Goal: Transaction & Acquisition: Purchase product/service

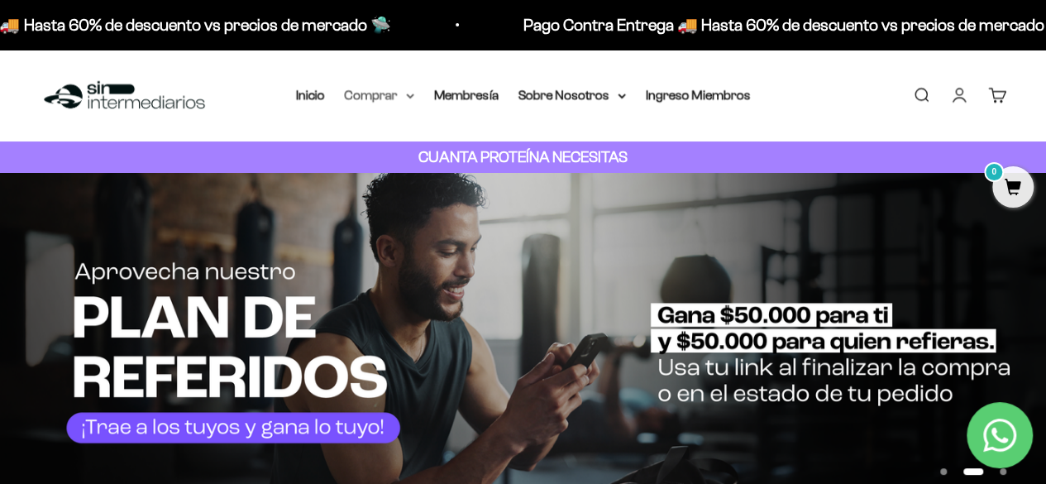
click at [387, 89] on summary "Comprar" at bounding box center [379, 95] width 69 height 22
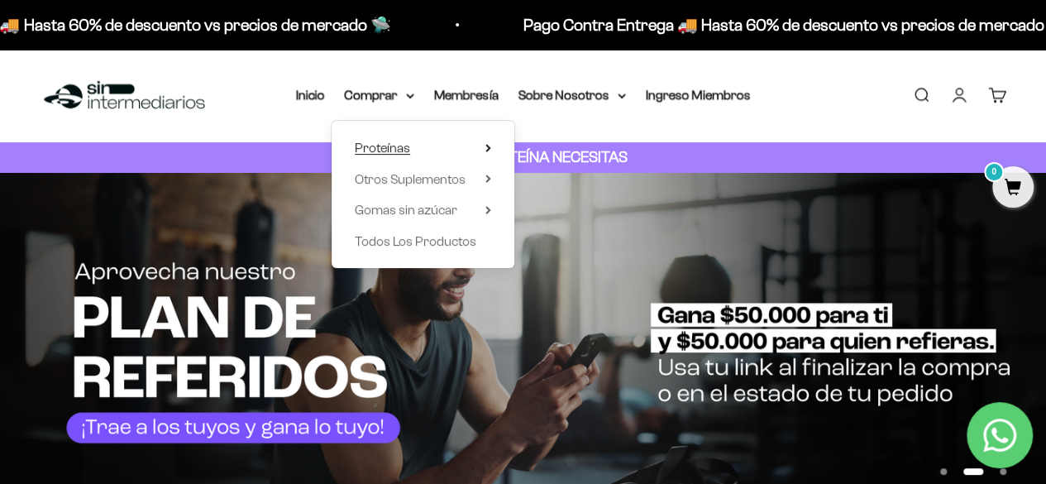
click at [483, 149] on summary "Proteínas" at bounding box center [423, 148] width 136 height 22
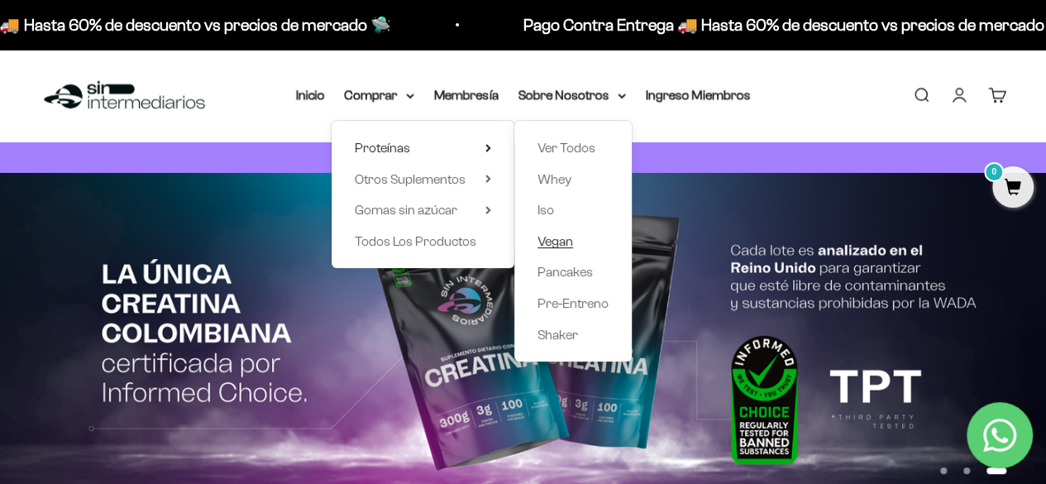
click at [556, 239] on span "Vegan" at bounding box center [556, 241] width 36 height 14
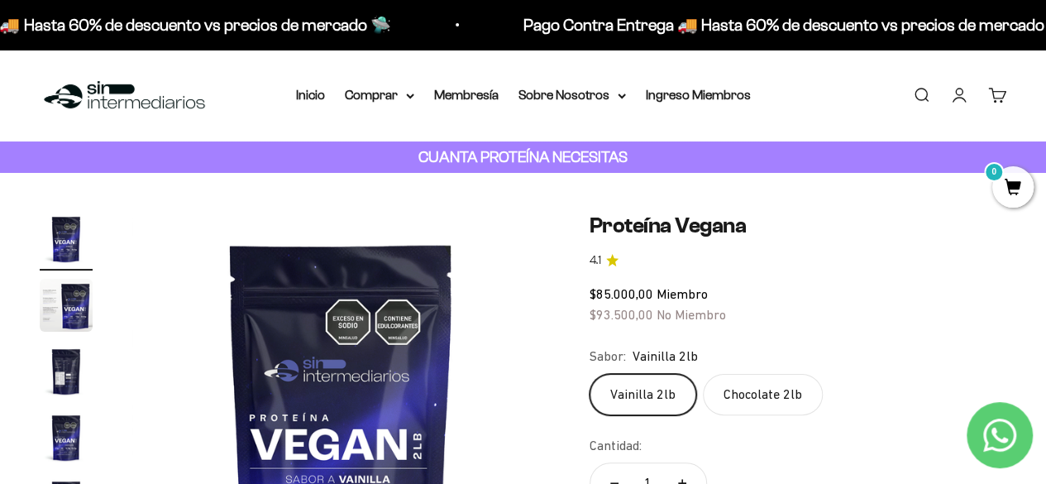
scroll to position [83, 0]
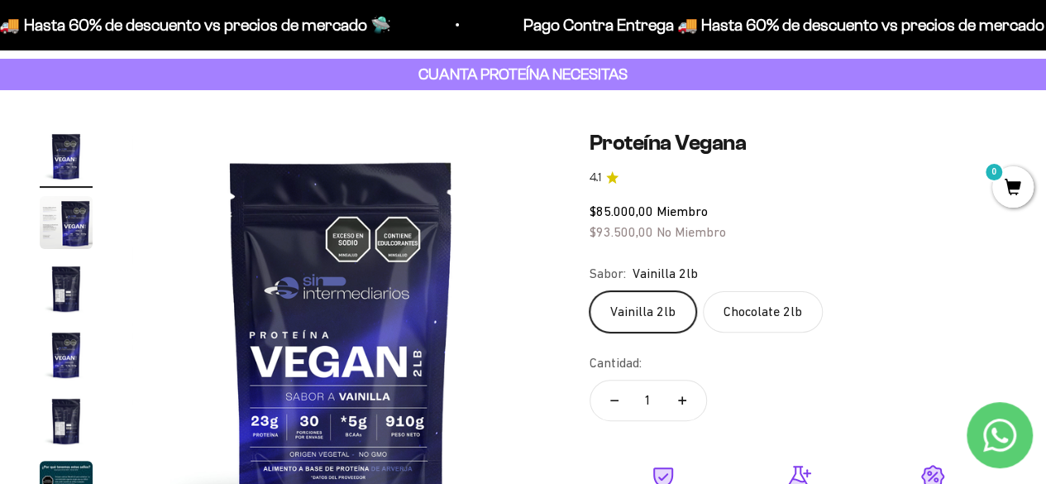
click at [680, 233] on span "No Miembro" at bounding box center [691, 231] width 69 height 15
drag, startPoint x: 612, startPoint y: 205, endPoint x: 690, endPoint y: 213, distance: 78.2
click at [694, 212] on span "$85.000,00 Miembro" at bounding box center [649, 210] width 118 height 15
click at [651, 237] on span "$93.500,00" at bounding box center [622, 231] width 64 height 15
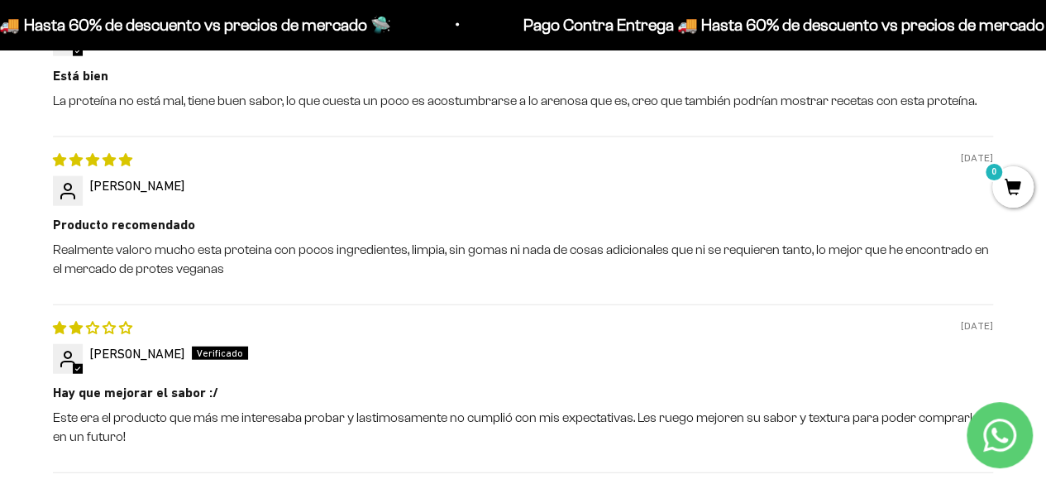
scroll to position [1985, 0]
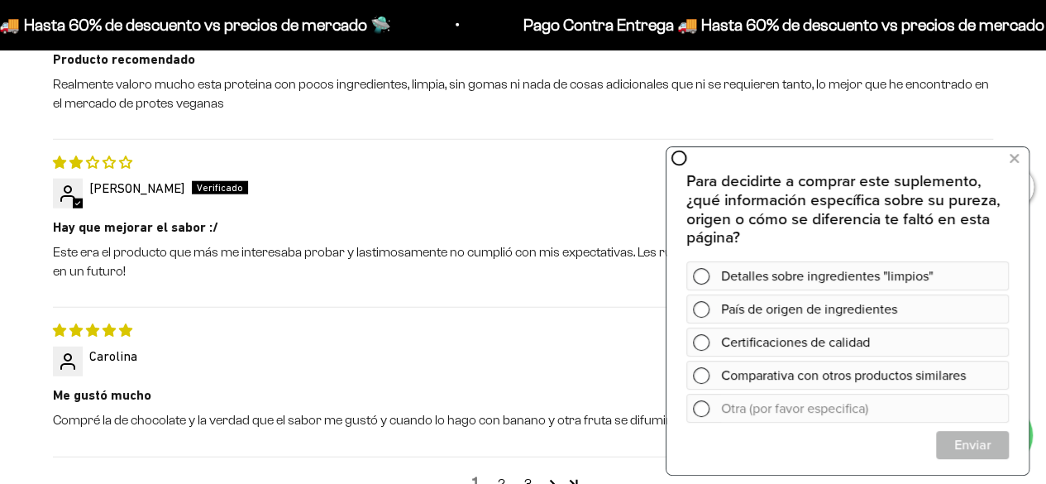
click at [367, 204] on div at bounding box center [523, 203] width 940 height 13
click at [1017, 156] on icon at bounding box center [1014, 158] width 9 height 22
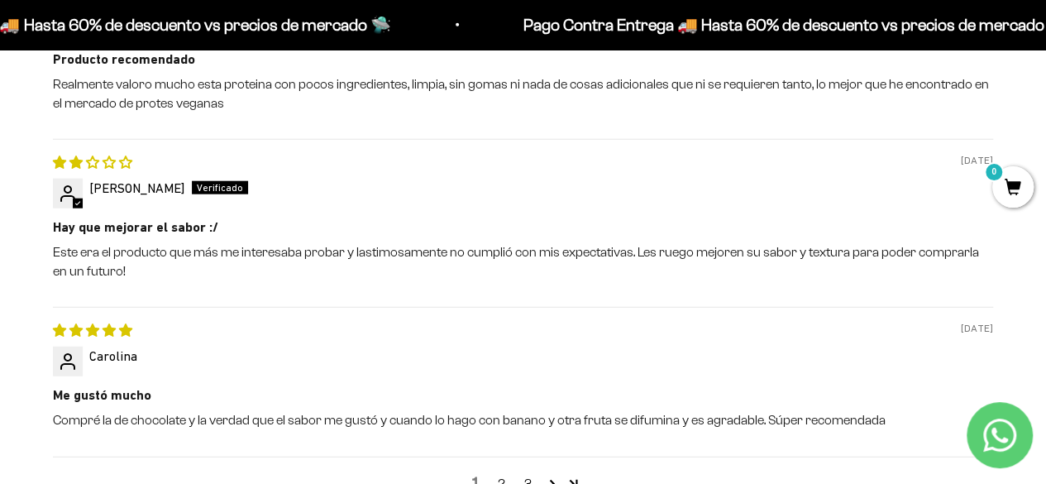
scroll to position [2068, 0]
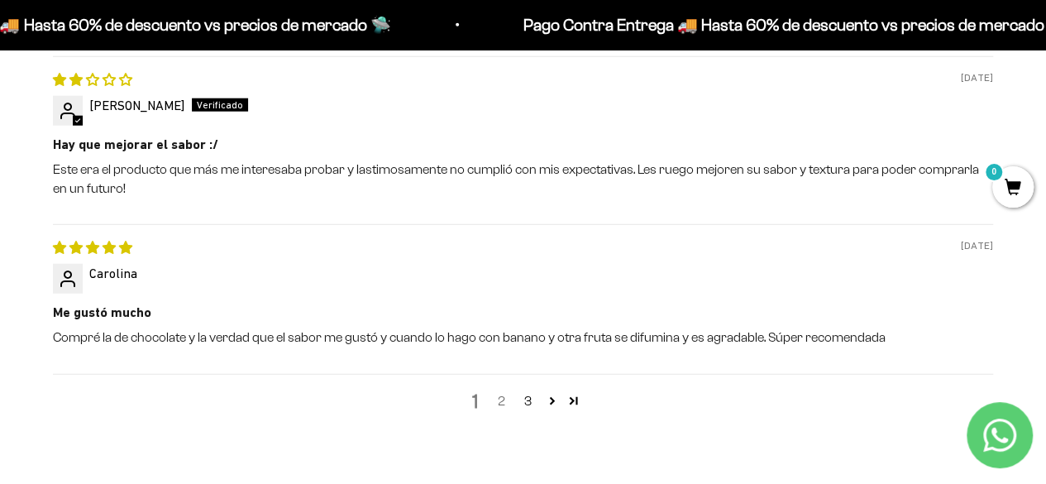
click at [501, 403] on link "2" at bounding box center [502, 401] width 26 height 20
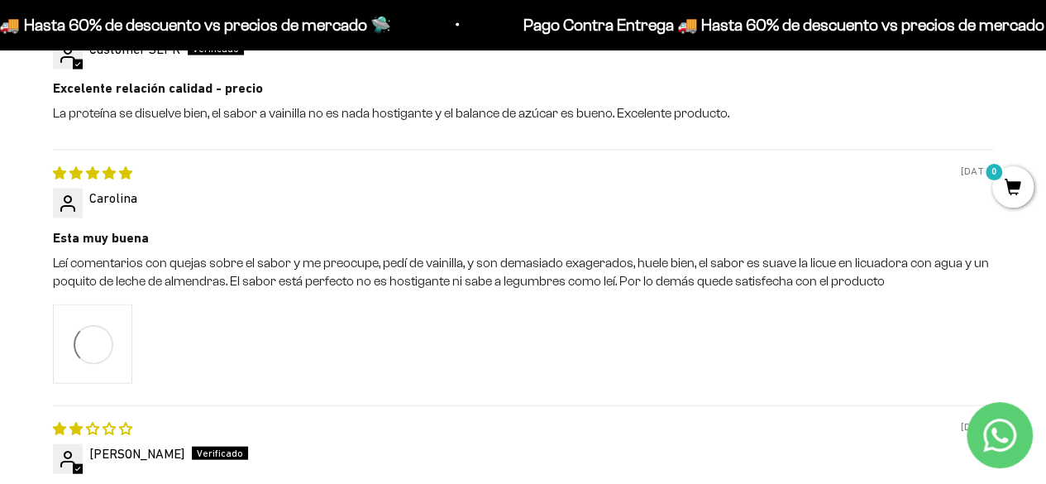
scroll to position [1823, 0]
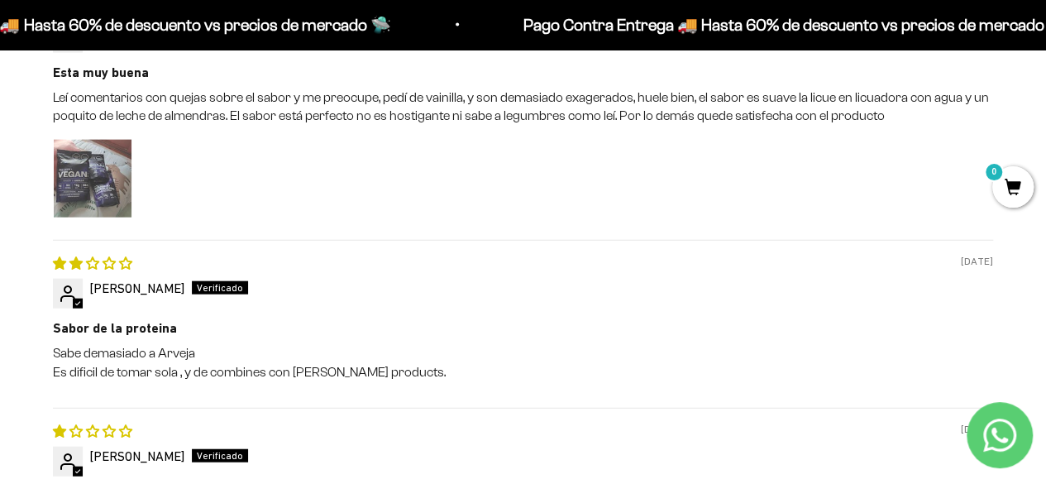
click at [117, 170] on img "Link to user picture 1" at bounding box center [93, 179] width 78 height 78
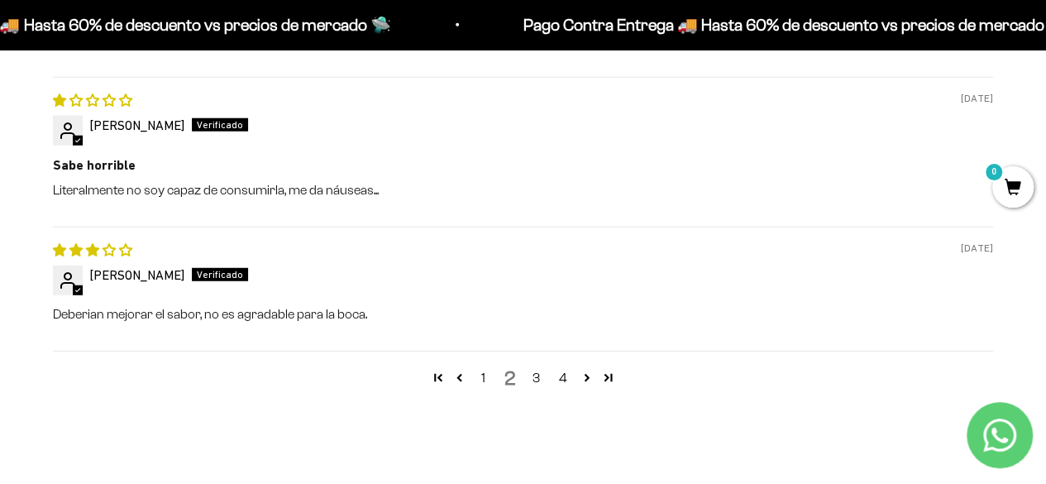
scroll to position [2402, 0]
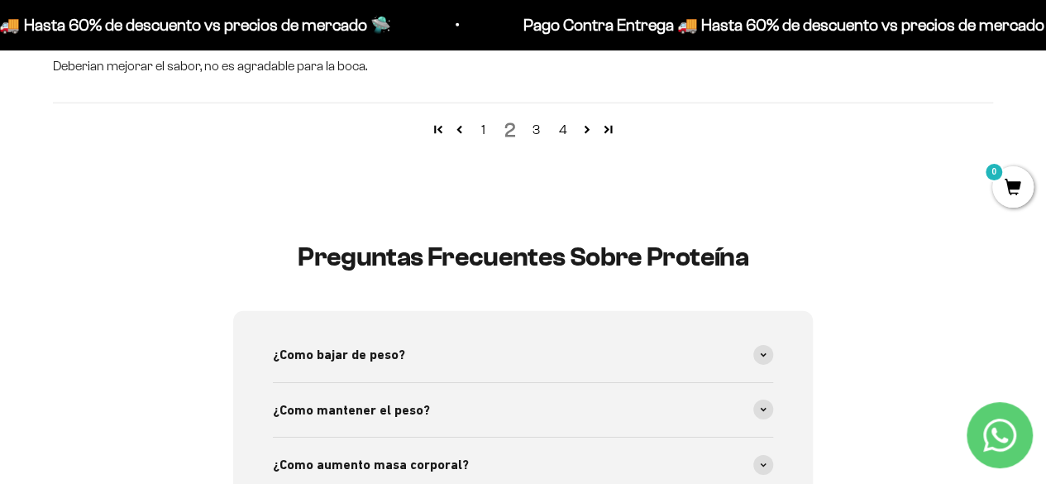
click at [535, 130] on link "3" at bounding box center [537, 130] width 26 height 20
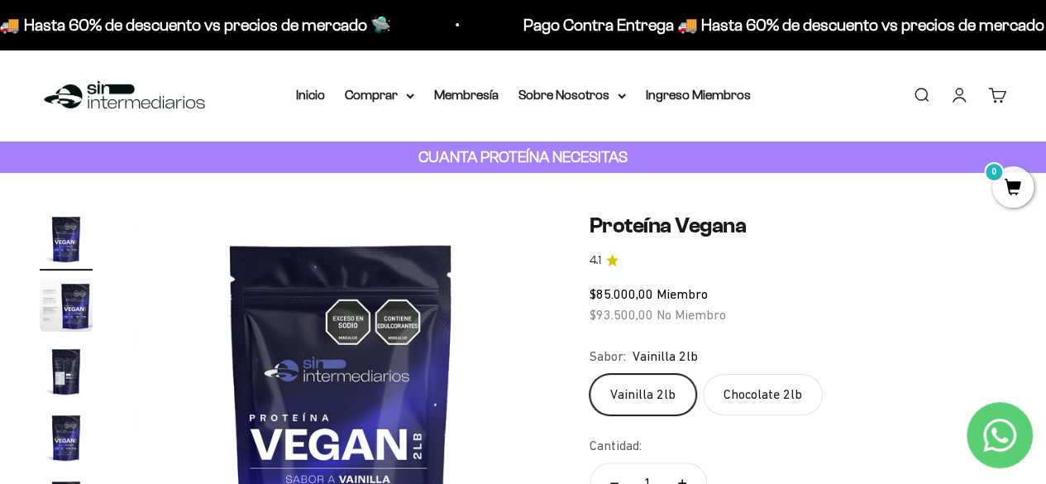
scroll to position [165, 0]
